Goal: Transaction & Acquisition: Purchase product/service

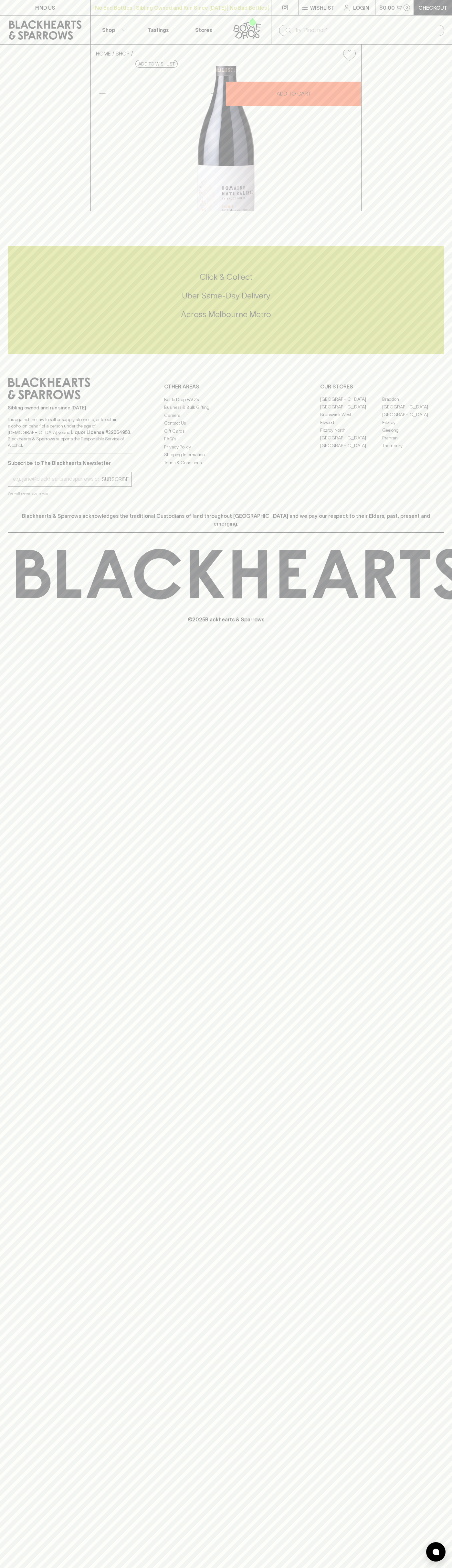
click at [208, 2] on div "| No Bad Bottles | Sibling Owned and Run Since [DATE] | No Bad Bottles | Siblin…" at bounding box center [180, 7] width 181 height 15
click at [420, 1468] on div "FIND US | No Bad Bottles | Sibling Owned and Run Since [DATE] | No Bad Bottles …" at bounding box center [226, 784] width 452 height 1568
click at [417, 1567] on html "FIND US | No Bad Bottles | Sibling Owned and Run Since [DATE] | No Bad Bottles …" at bounding box center [226, 784] width 452 height 1568
click at [16, 600] on icon at bounding box center [453, 574] width 873 height 51
